Goal: Task Accomplishment & Management: Manage account settings

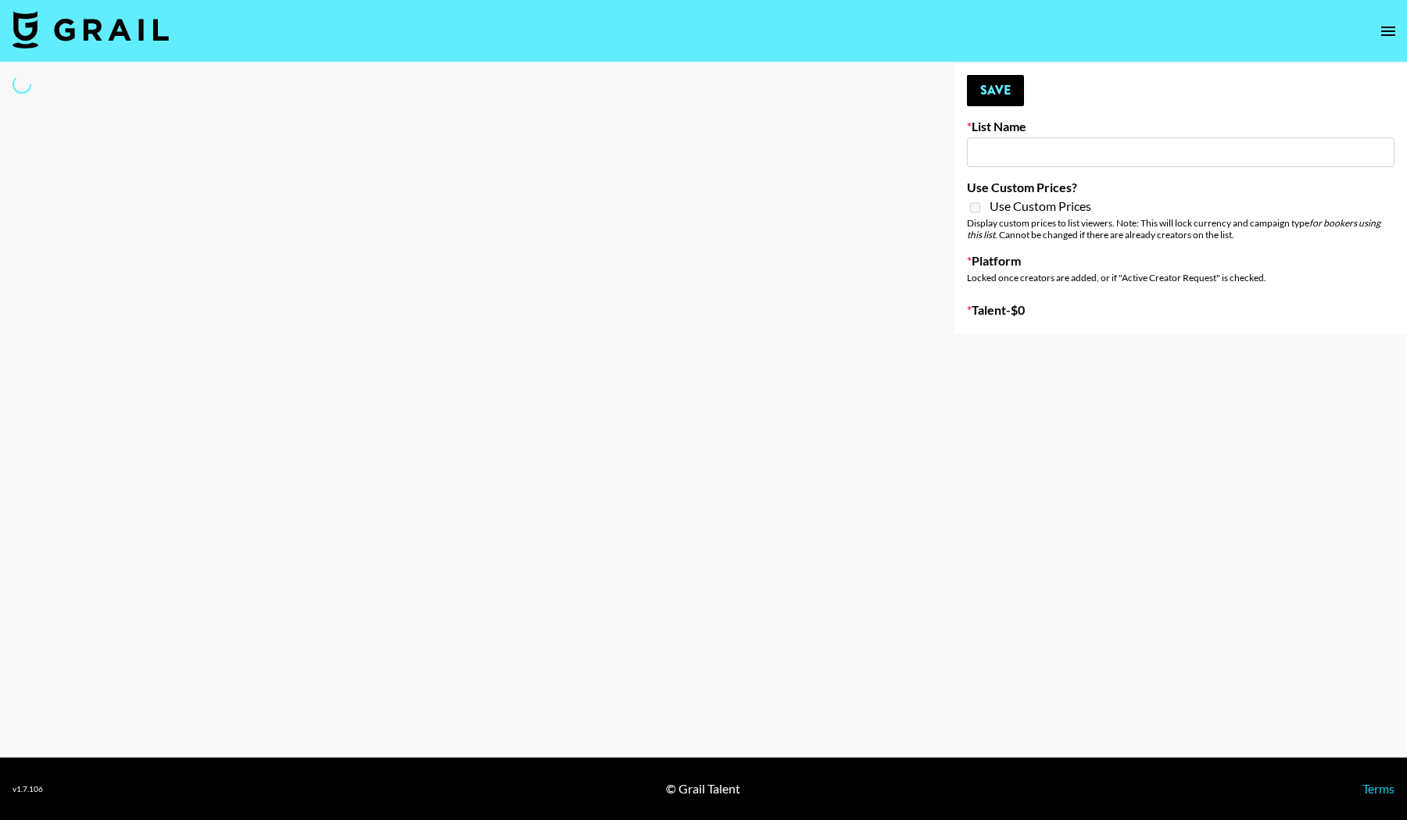
click at [1021, 150] on input at bounding box center [1180, 153] width 427 height 30
type input "mrs.[PERSON_NAME]"
click at [1120, 90] on div "Your changes have been saved! Save List Name mrs.[PERSON_NAME] Use Custom Price…" at bounding box center [1180, 198] width 452 height 271
click at [1239, 334] on div "Your changes have been saved! Save List Name mrs.[PERSON_NAME] Use Custom Price…" at bounding box center [1180, 198] width 452 height 271
select select "Song"
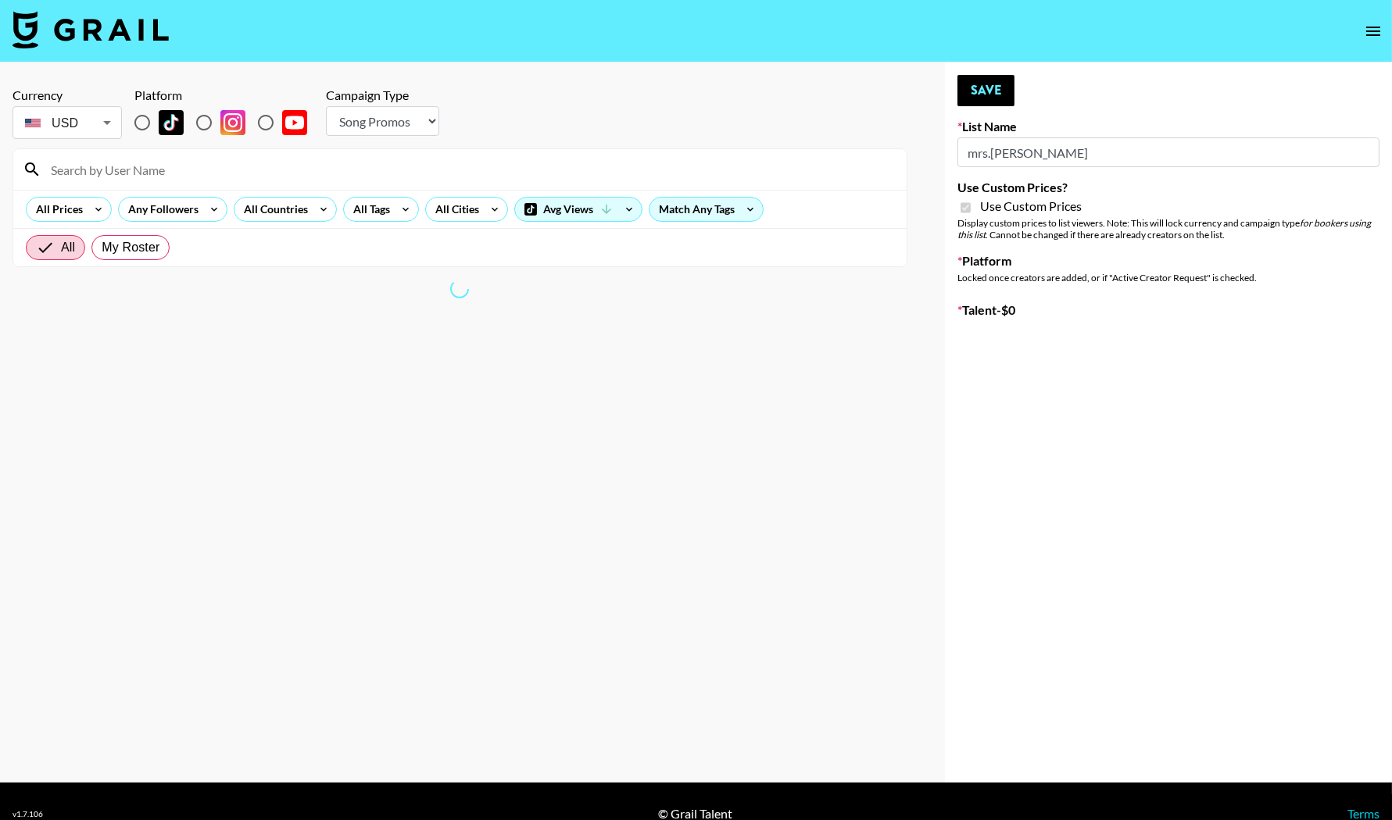
type input "Twodots ([DATE])"
checkbox input "true"
radio input "true"
select select "Brand"
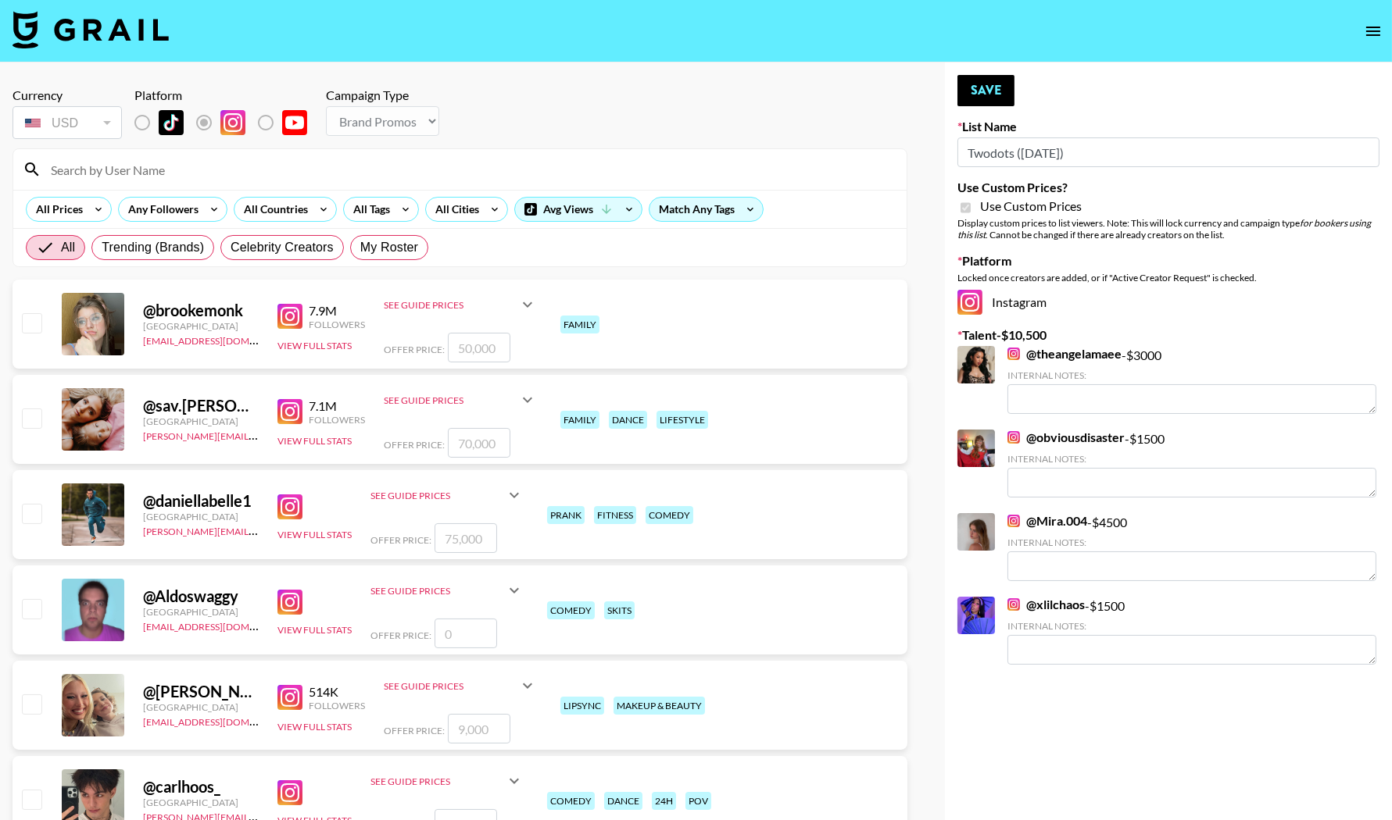
click at [195, 173] on input at bounding box center [469, 169] width 856 height 25
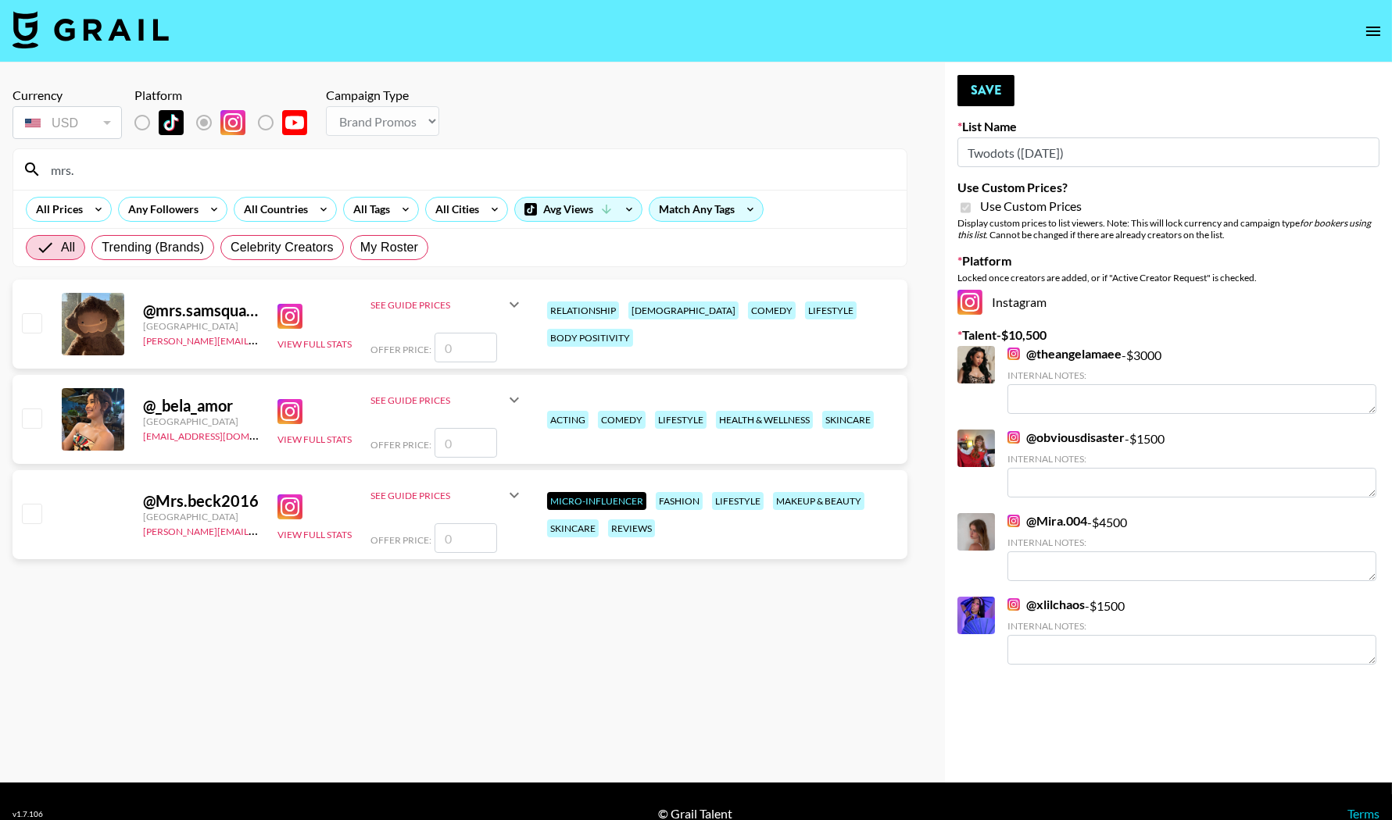
type input "mrs."
click at [466, 352] on input "number" at bounding box center [465, 348] width 63 height 30
click at [520, 303] on icon at bounding box center [514, 304] width 19 height 19
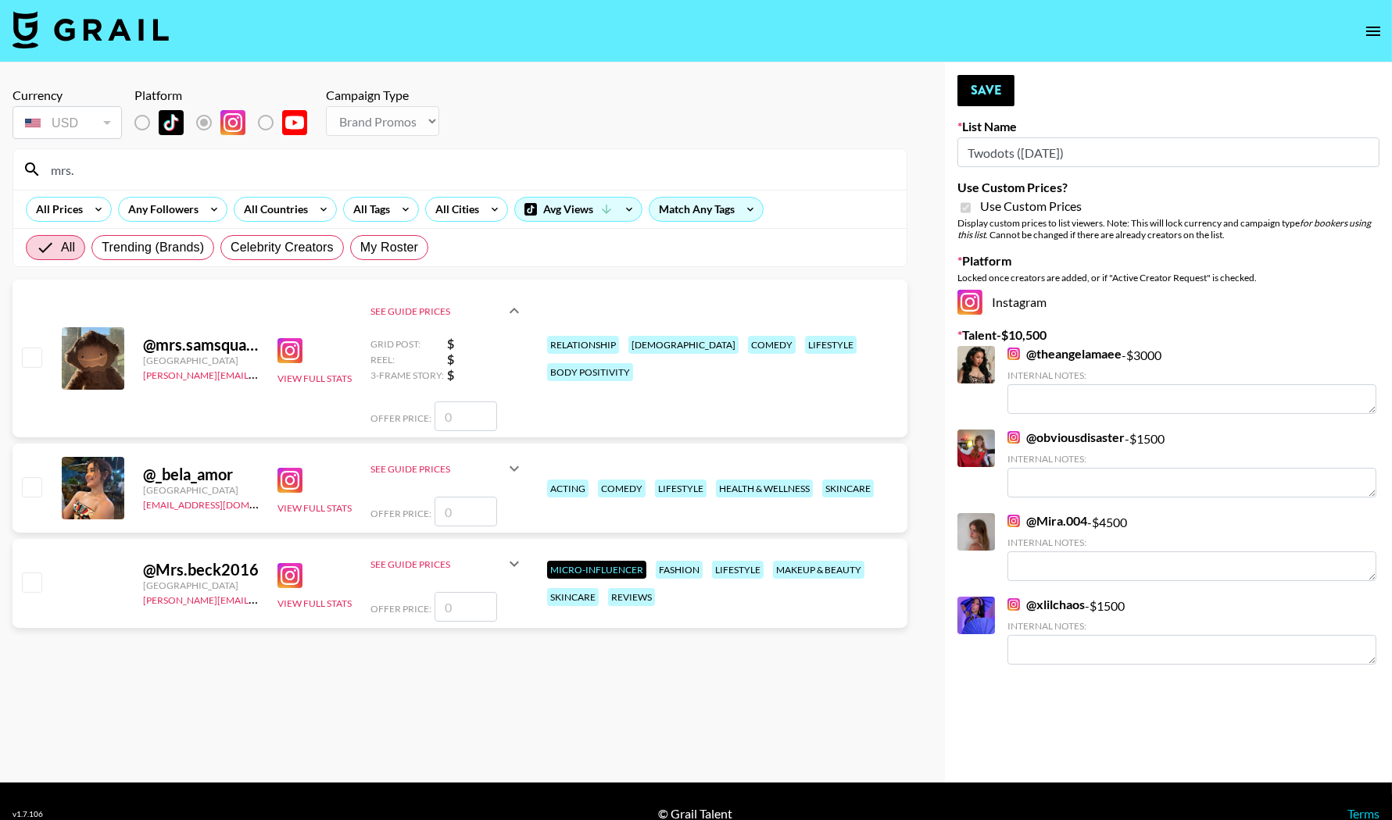
click at [520, 303] on icon at bounding box center [514, 311] width 19 height 19
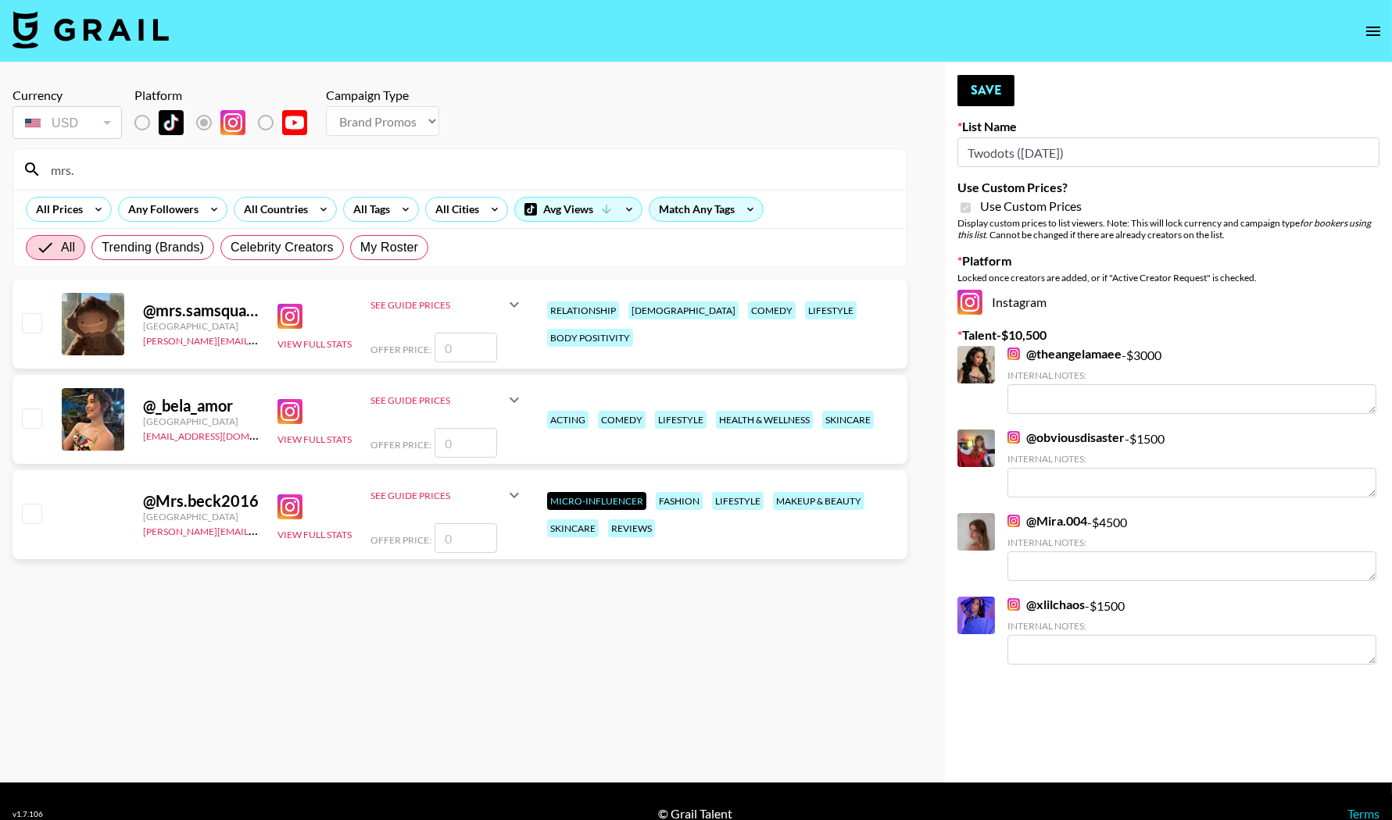
click at [475, 350] on input "number" at bounding box center [465, 348] width 63 height 30
click at [1040, 523] on link "@ Mira.004" at bounding box center [1047, 521] width 80 height 16
click at [1107, 434] on link "@ obviousdisaster" at bounding box center [1065, 438] width 117 height 16
click at [477, 344] on input "number" at bounding box center [465, 348] width 63 height 30
click at [1062, 599] on link "@ xlilchaos" at bounding box center [1045, 605] width 77 height 16
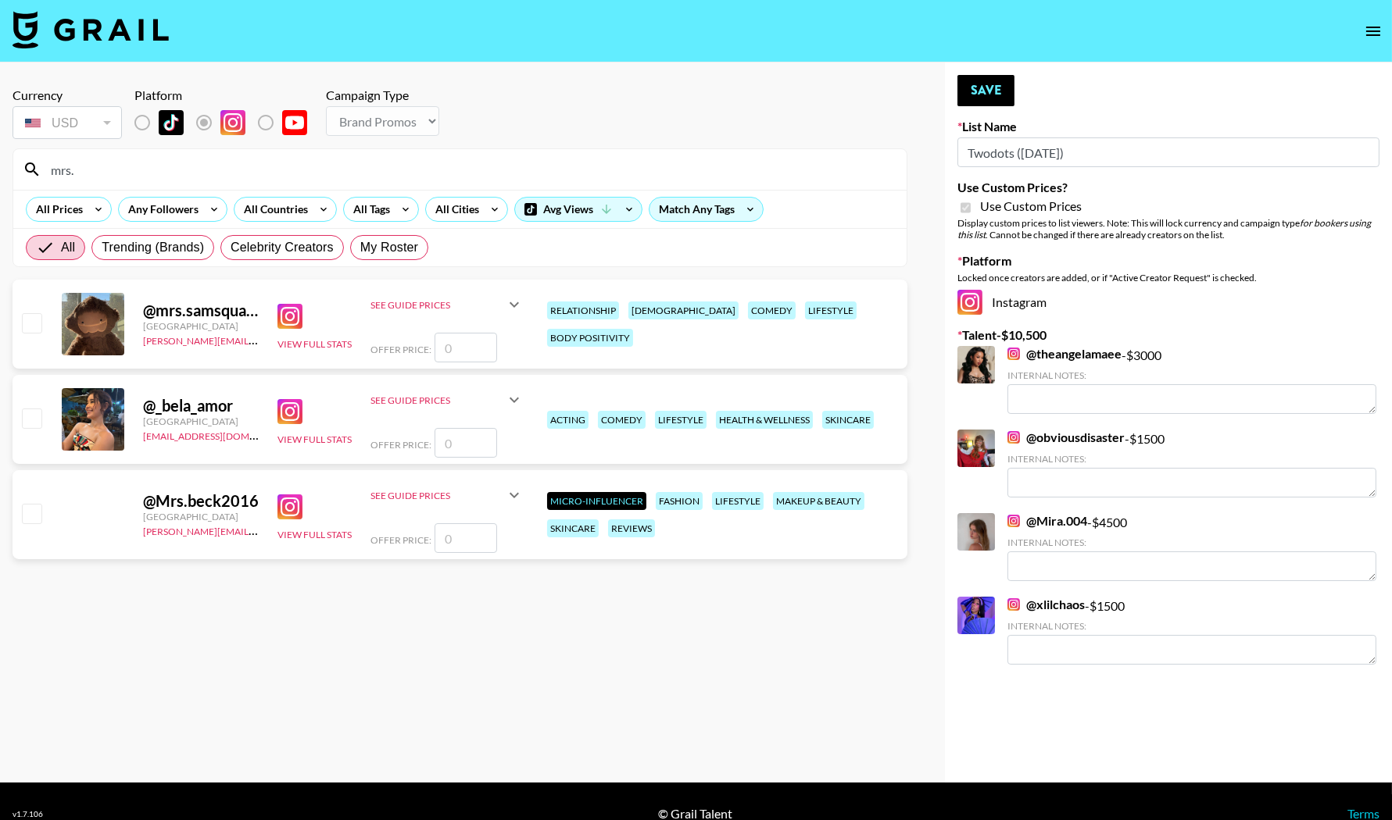
click at [1056, 350] on link "@ theangelamaee" at bounding box center [1064, 354] width 114 height 16
click at [490, 339] on input "number" at bounding box center [465, 348] width 63 height 30
type input "2"
checkbox input "true"
type input "2500"
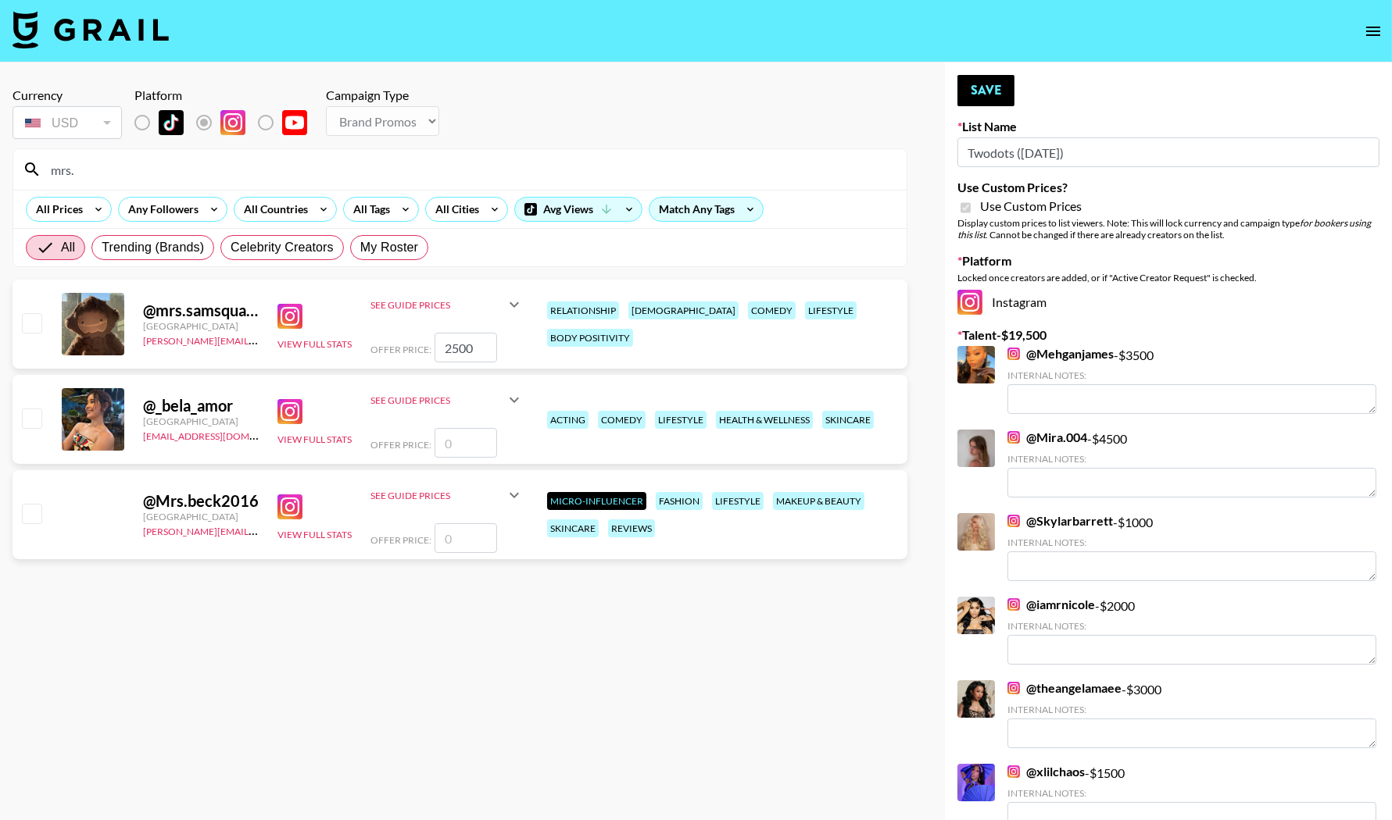
click at [1077, 518] on link "@ Skylarbarrett" at bounding box center [1059, 521] width 105 height 16
click at [478, 345] on input "2500" at bounding box center [465, 348] width 63 height 30
drag, startPoint x: 613, startPoint y: 341, endPoint x: 907, endPoint y: 313, distance: 295.2
click at [907, 313] on div "Currency USD USD ​ Platform Campaign Type Choose Type... Song Promos Brand Prom…" at bounding box center [460, 587] width 920 height 1049
click at [577, 290] on div "@ mrs.samsquatch [GEOGRAPHIC_DATA] [PERSON_NAME][EMAIL_ADDRESS][PERSON_NAME][DO…" at bounding box center [460, 324] width 895 height 89
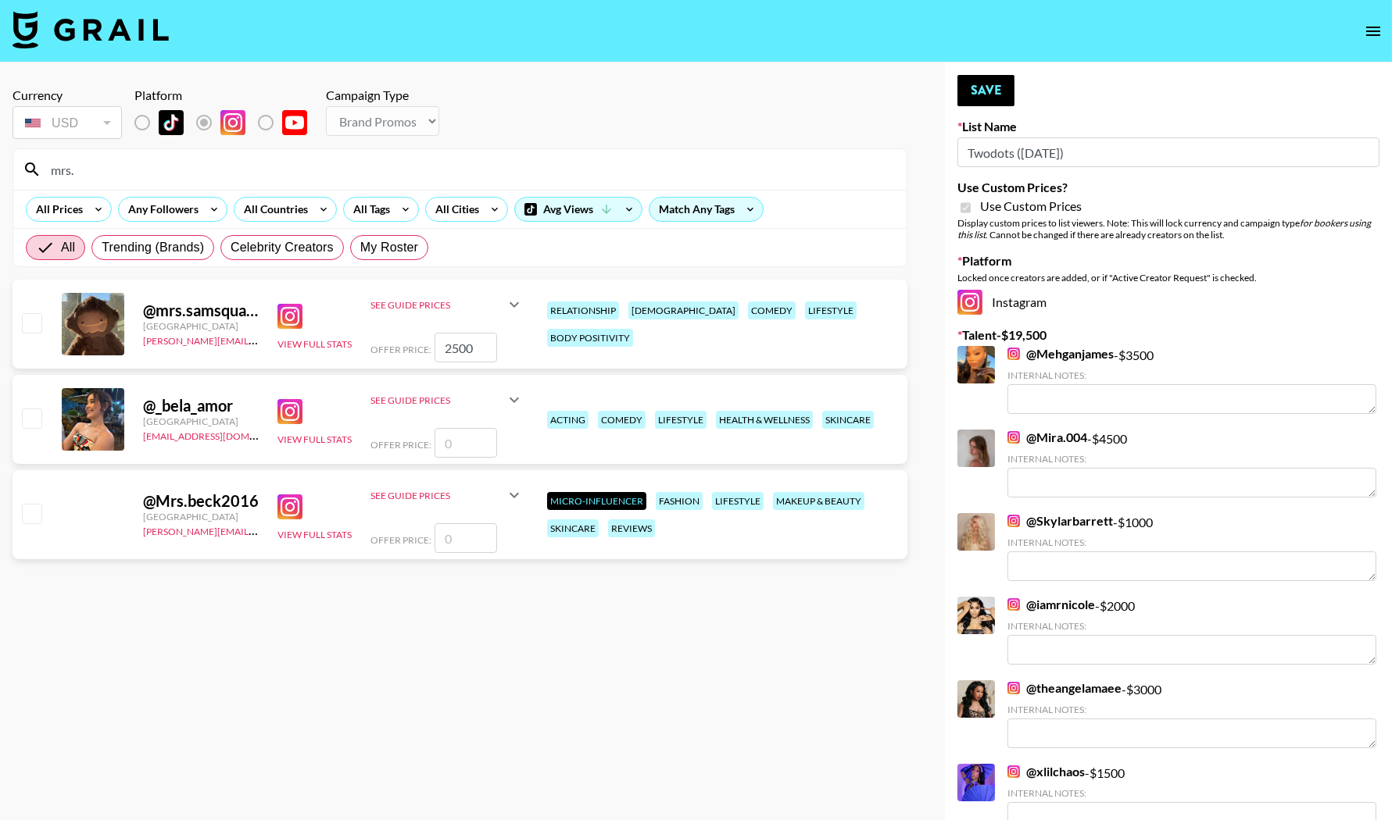
click at [29, 323] on input "checkbox" at bounding box center [31, 322] width 19 height 19
checkbox input "true"
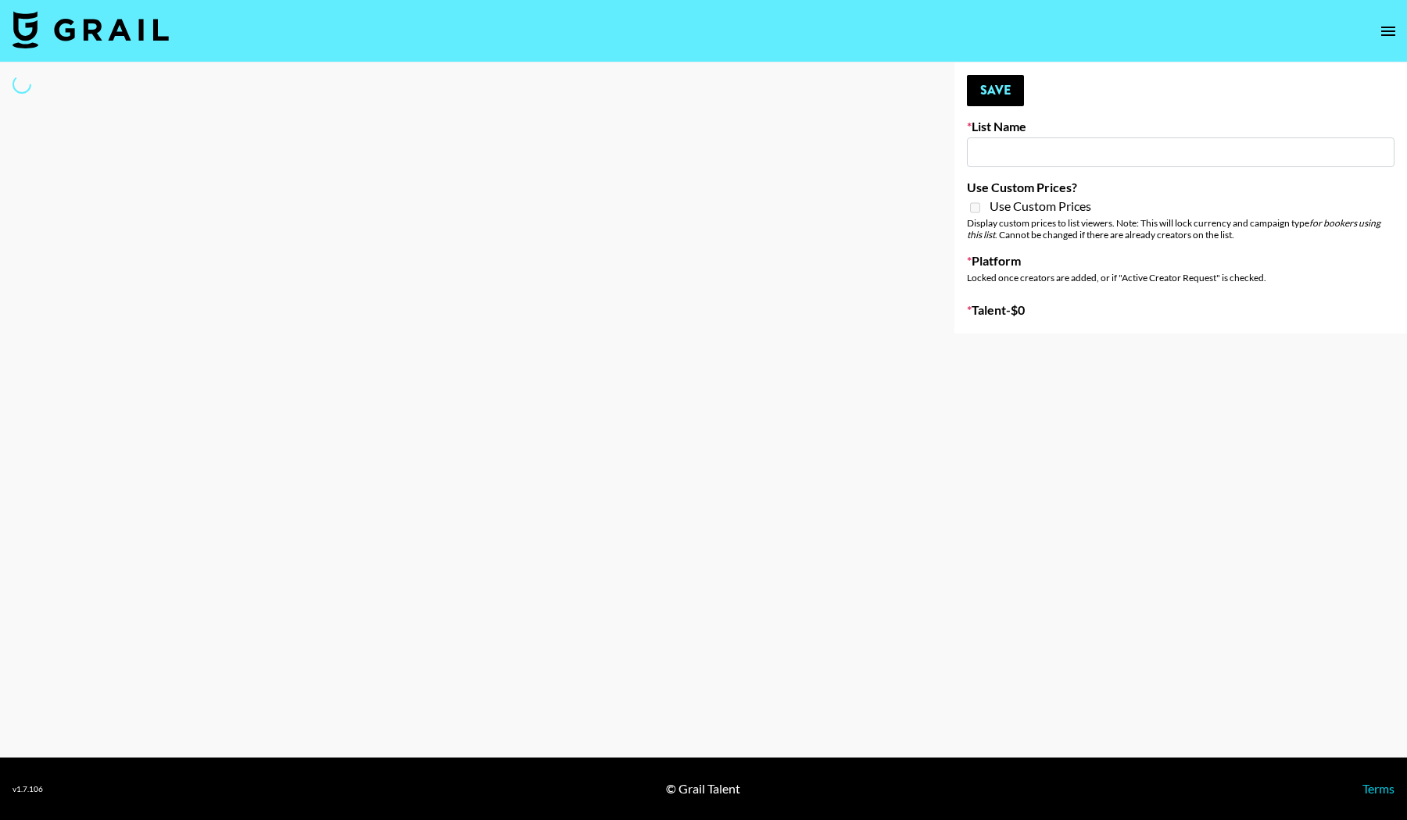
type input "June's Journey ([DATE])"
select select "Song"
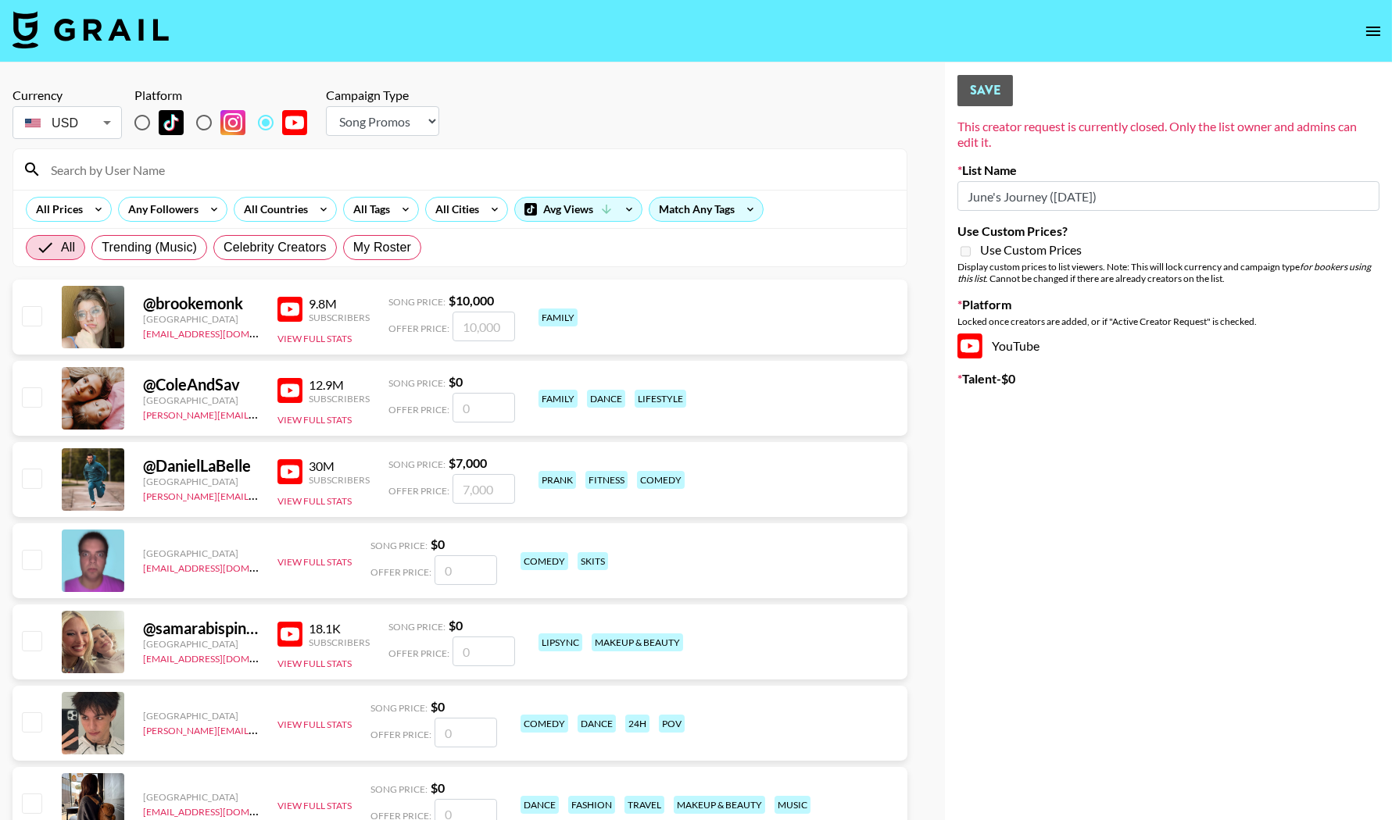
click at [355, 177] on input at bounding box center [469, 169] width 856 height 25
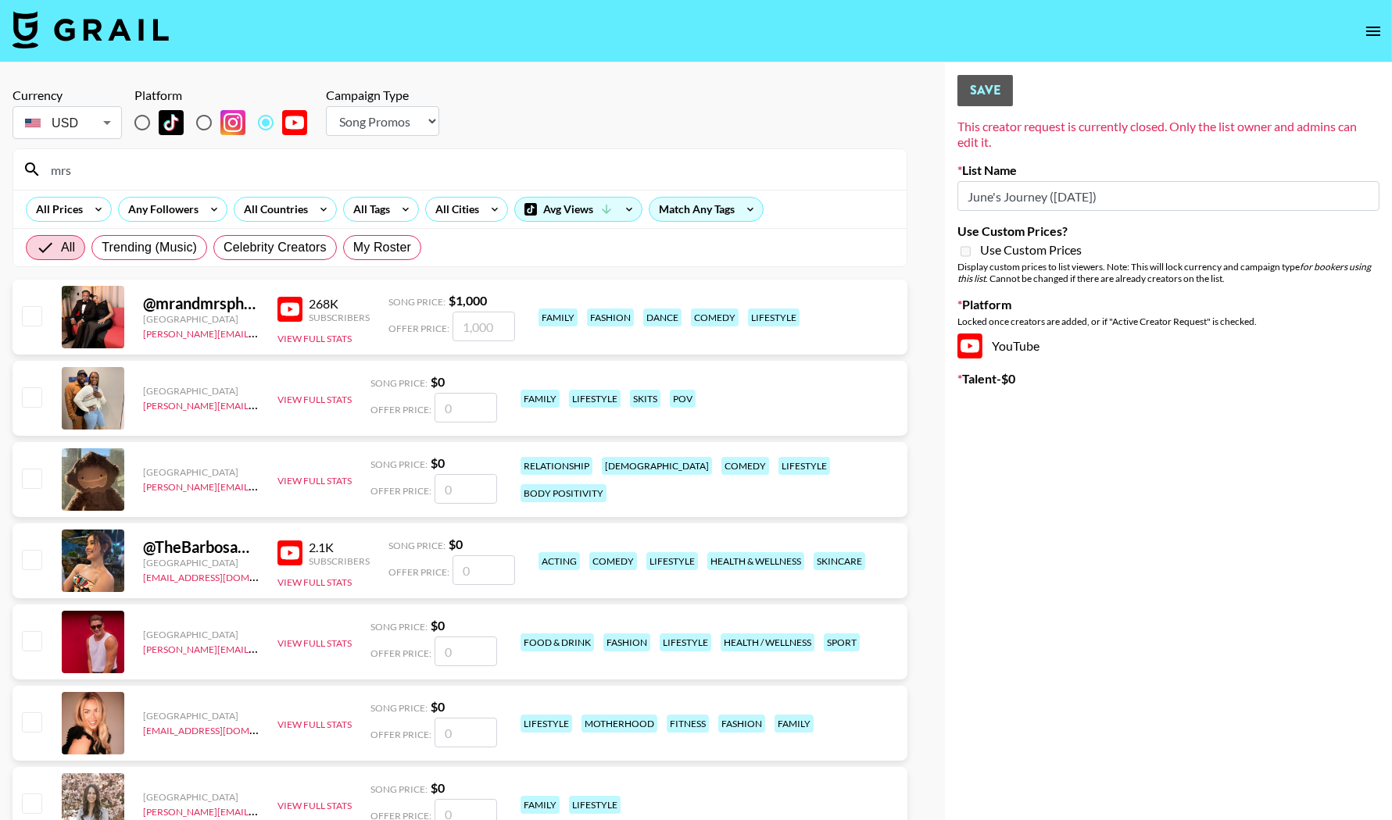
click at [355, 177] on input "mrs" at bounding box center [469, 169] width 856 height 25
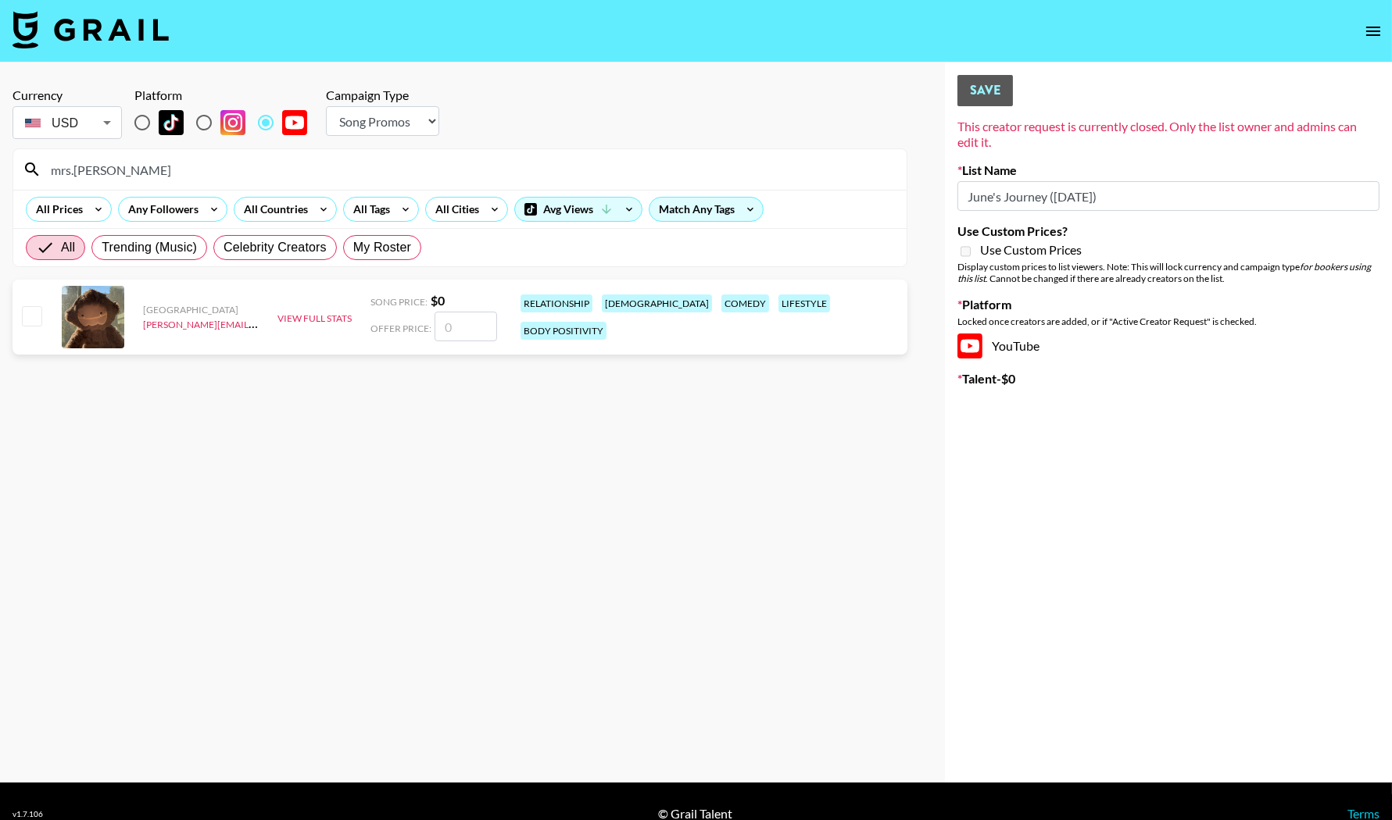
type input "mrs.sam"
click at [24, 310] on input "checkbox" at bounding box center [31, 315] width 19 height 19
checkbox input "false"
click at [473, 328] on input "number" at bounding box center [465, 327] width 63 height 30
type input "5"
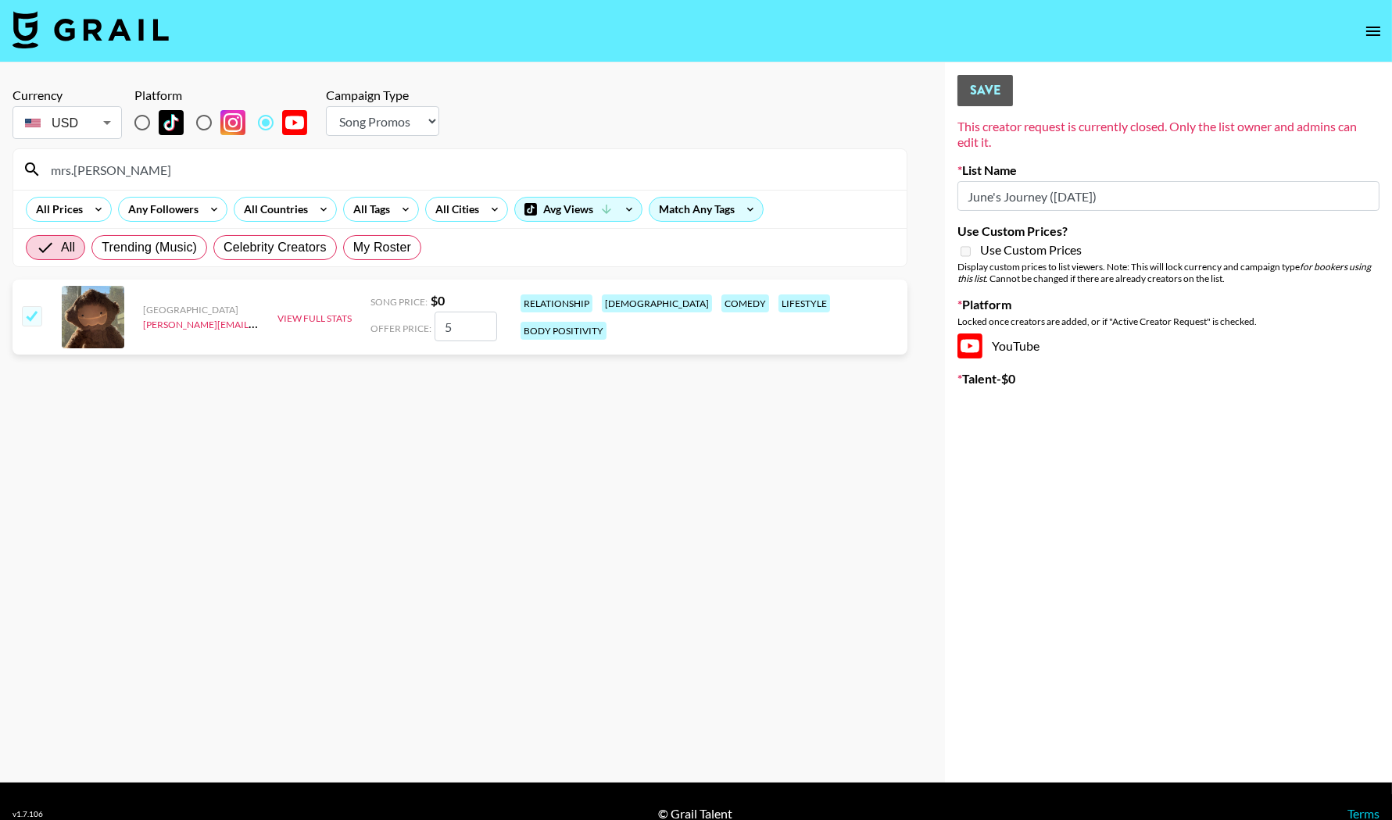
checkbox input "true"
type input "550"
click at [838, 484] on section "Currency USD USD ​ Platform Campaign Type Choose Type... Song Promos Brand Prom…" at bounding box center [460, 422] width 895 height 695
click at [1265, 404] on icon "remove" at bounding box center [1363, 405] width 19 height 19
click at [37, 311] on input "checkbox" at bounding box center [31, 315] width 19 height 19
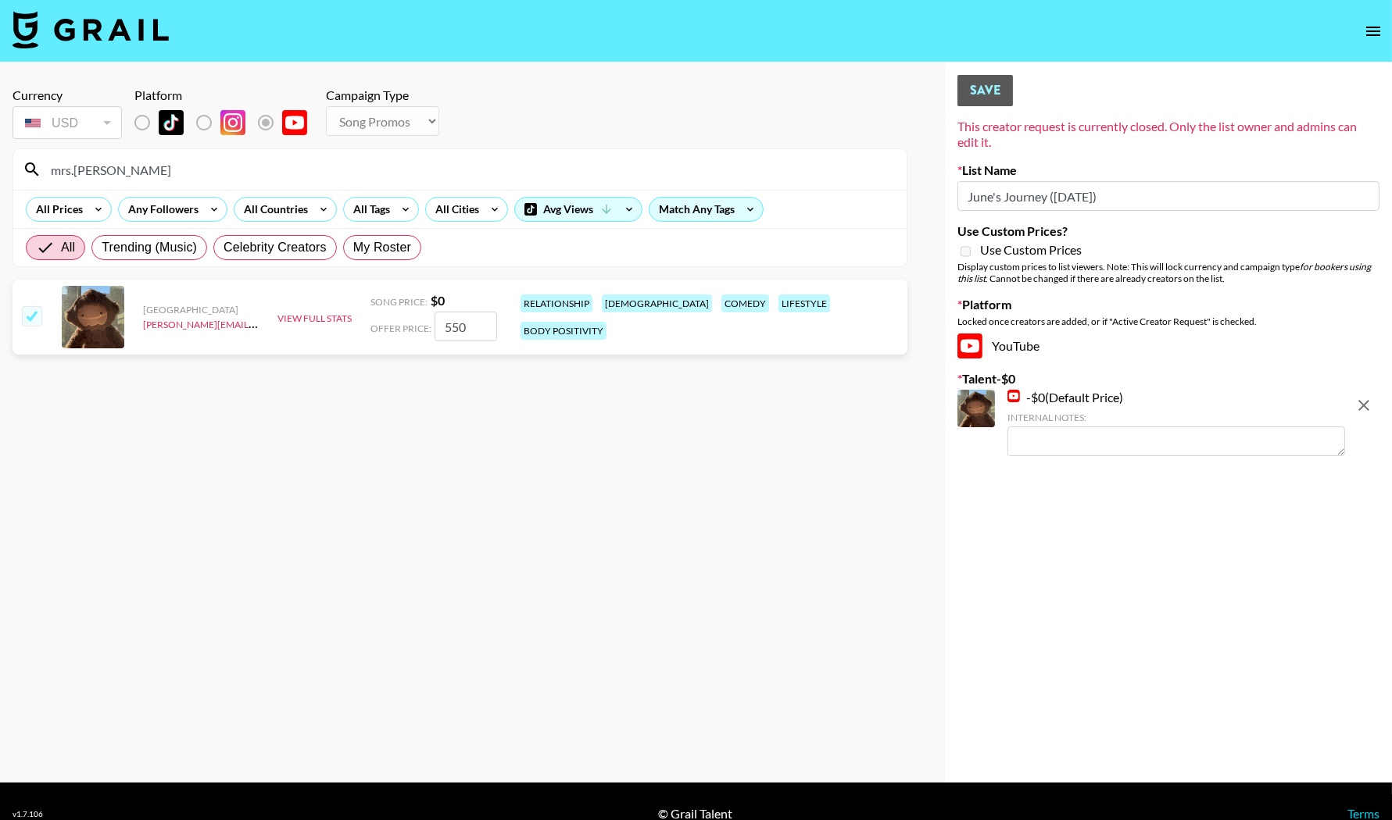
click at [1052, 399] on div "- $ 0 (Default Price) Internal Notes:" at bounding box center [1176, 423] width 338 height 66
click at [1028, 399] on div "- $ 0 (Default Price) Internal Notes:" at bounding box center [1176, 423] width 338 height 66
click at [1265, 402] on icon "remove" at bounding box center [1363, 405] width 19 height 19
checkbox input "false"
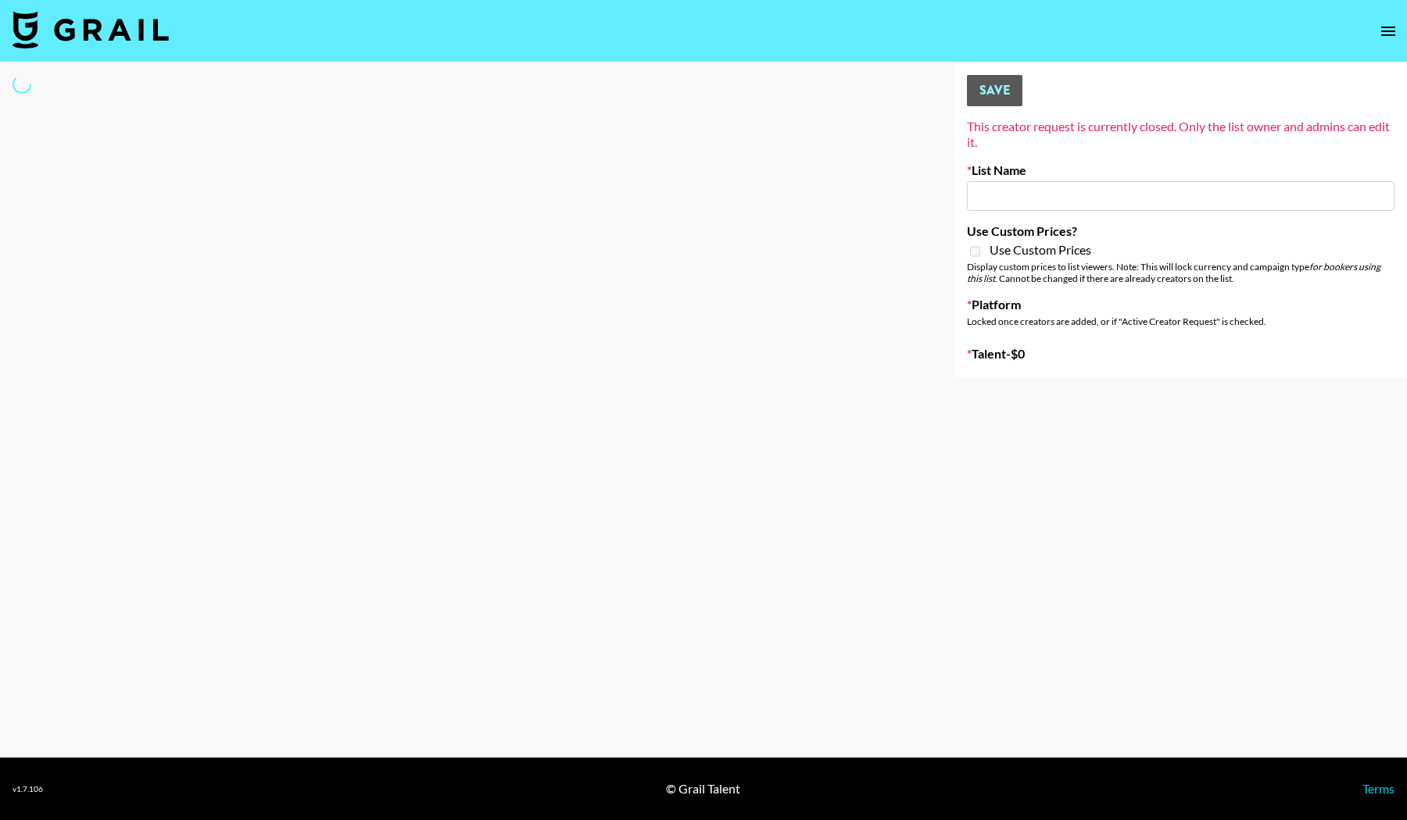
type input "June's Journey (12th Oct)"
select select "Song"
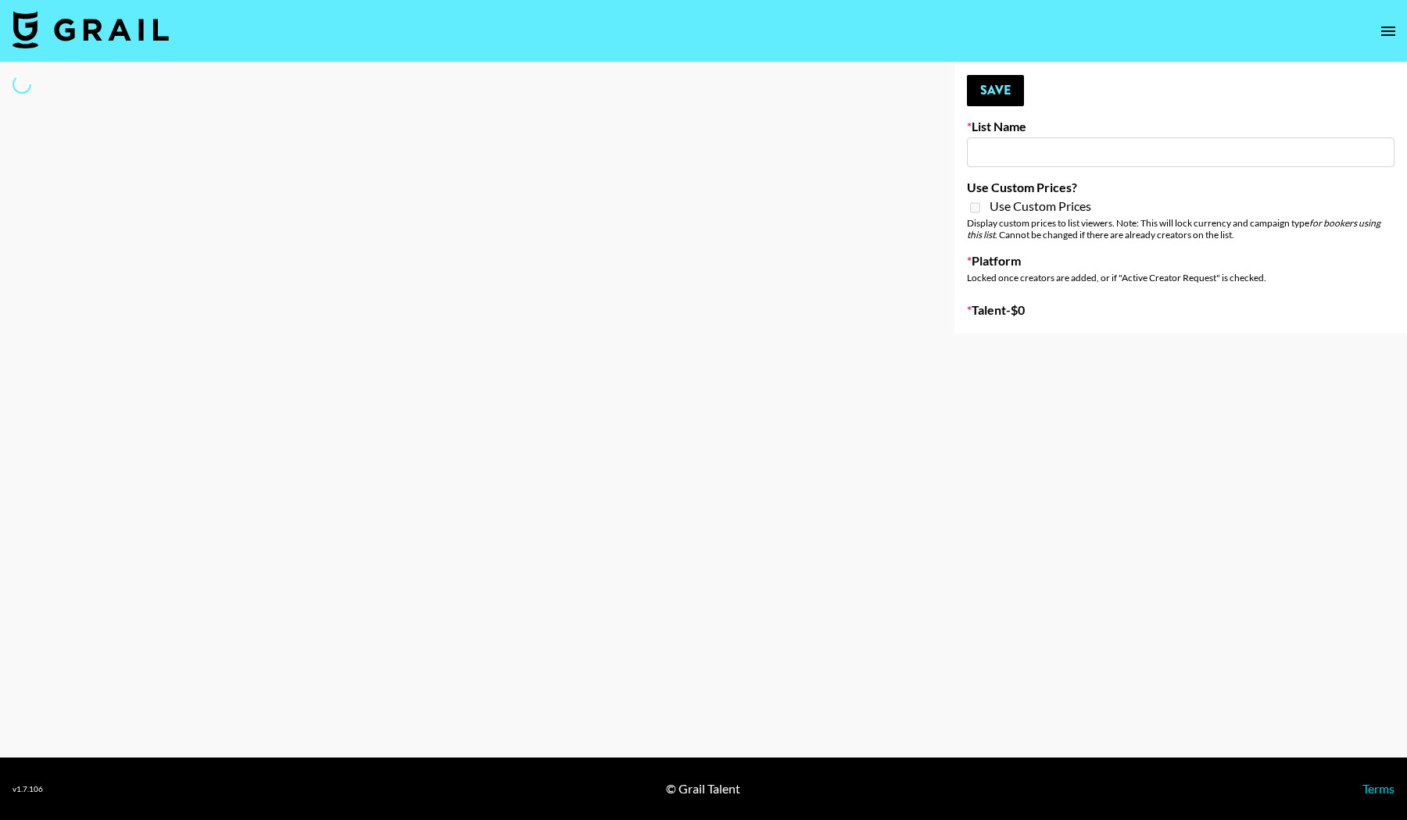
type input "June's Journey ([DATE])"
select select "Song"
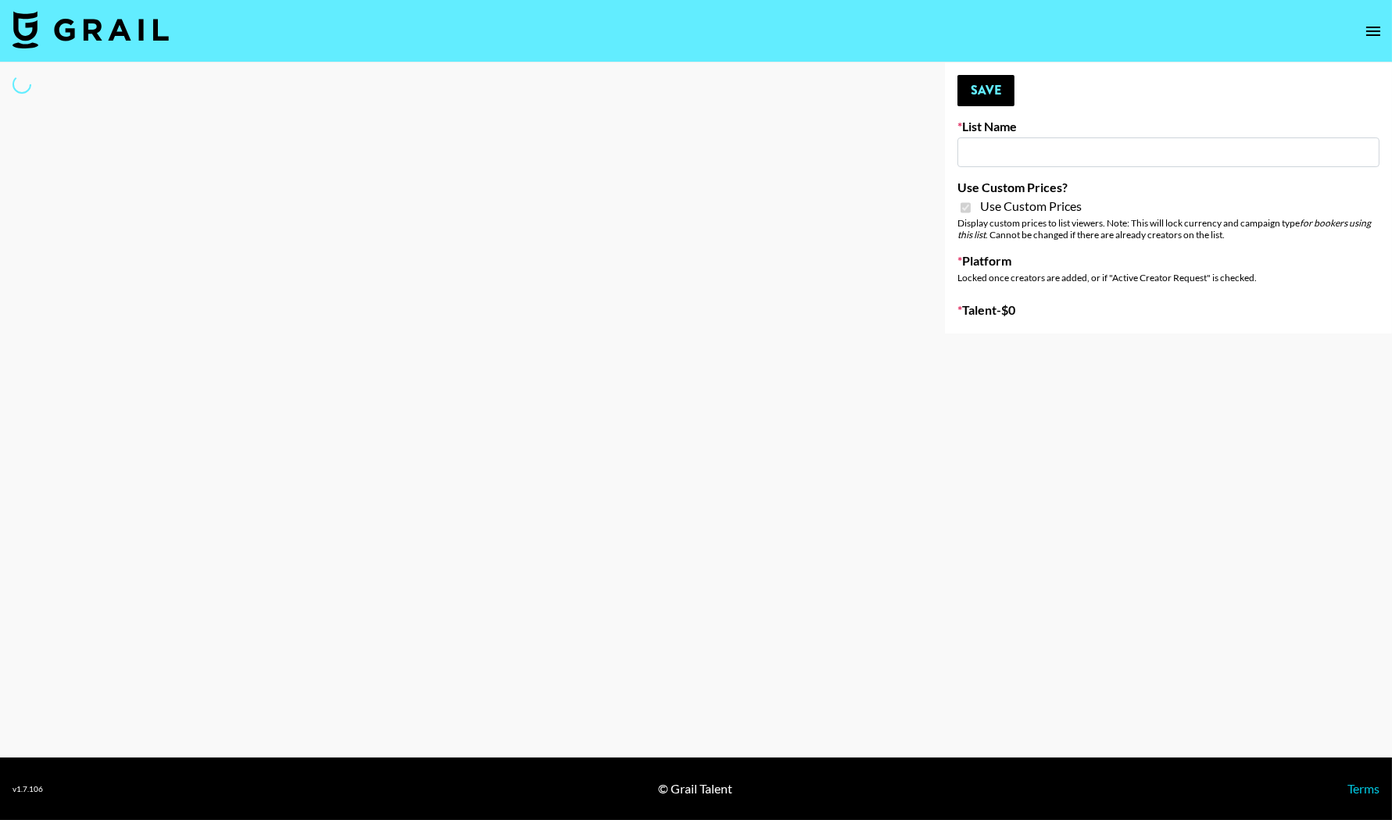
type input "Twodots ([DATE])"
checkbox input "true"
select select "Brand"
